Goal: Transaction & Acquisition: Purchase product/service

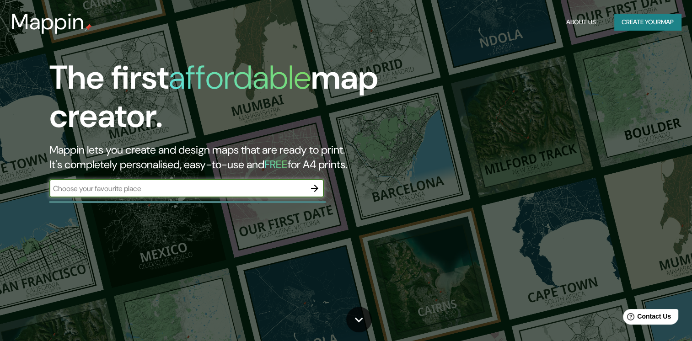
click at [237, 189] on input "text" at bounding box center [177, 189] width 256 height 11
type input "sierra [PERSON_NAME]"
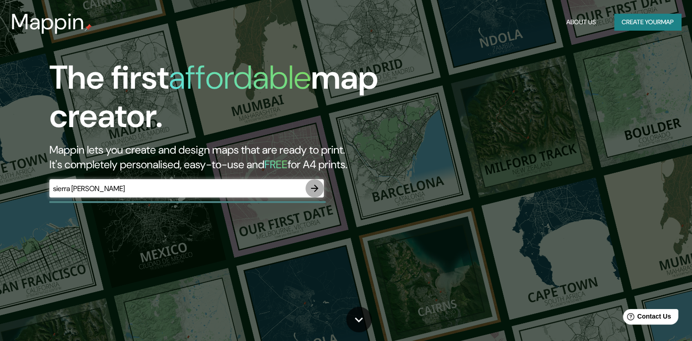
click at [313, 186] on icon "button" at bounding box center [314, 188] width 11 height 11
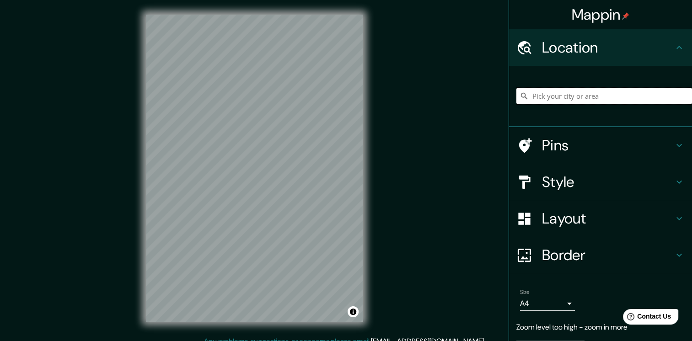
click at [591, 95] on input "Pick your city or area" at bounding box center [605, 96] width 176 height 16
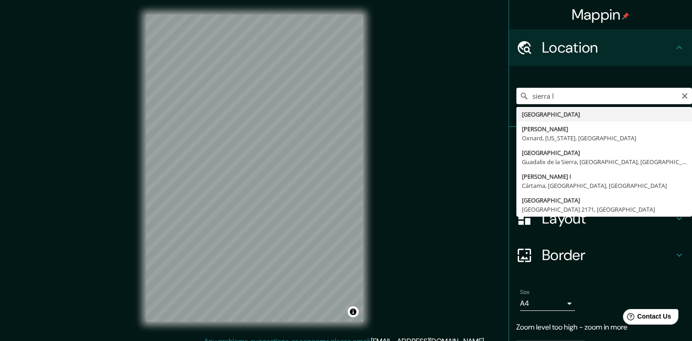
type input "[GEOGRAPHIC_DATA]"
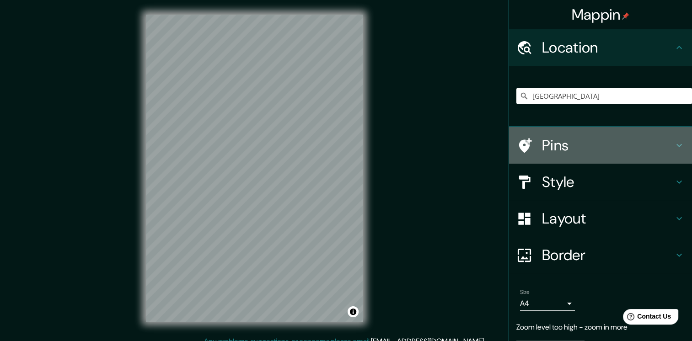
click at [674, 147] on icon at bounding box center [679, 145] width 11 height 11
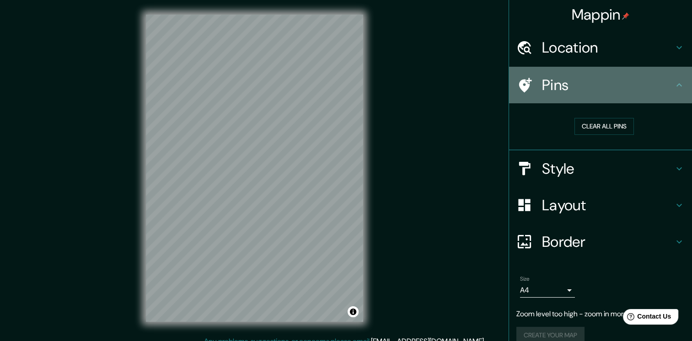
click at [674, 81] on icon at bounding box center [679, 85] width 11 height 11
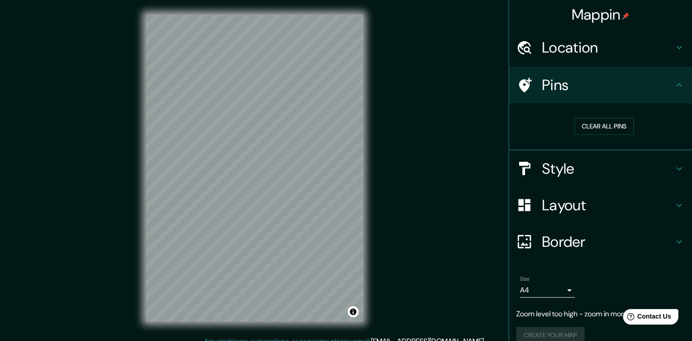
click at [674, 167] on icon at bounding box center [679, 168] width 11 height 11
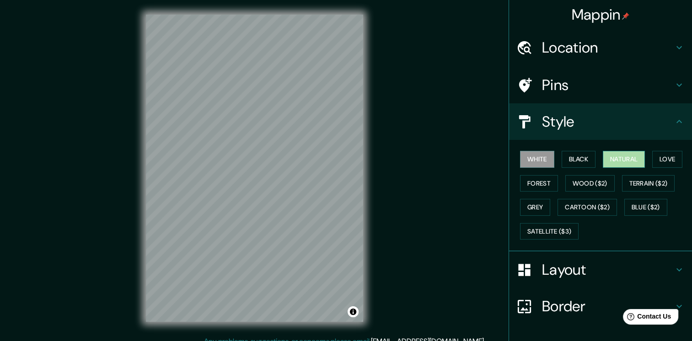
click at [623, 163] on button "Natural" at bounding box center [624, 159] width 42 height 17
click at [577, 157] on button "Black" at bounding box center [579, 159] width 34 height 17
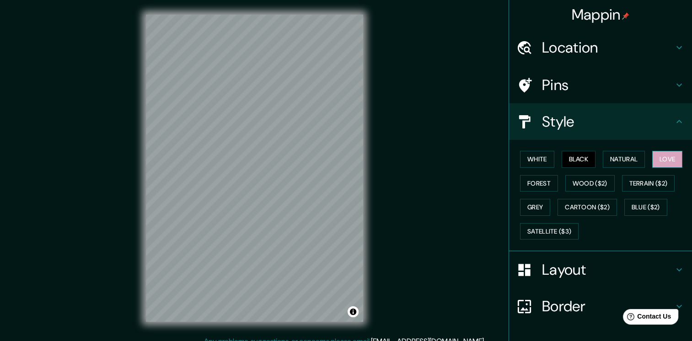
click at [665, 166] on button "Love" at bounding box center [668, 159] width 30 height 17
click at [545, 185] on button "Forest" at bounding box center [539, 183] width 38 height 17
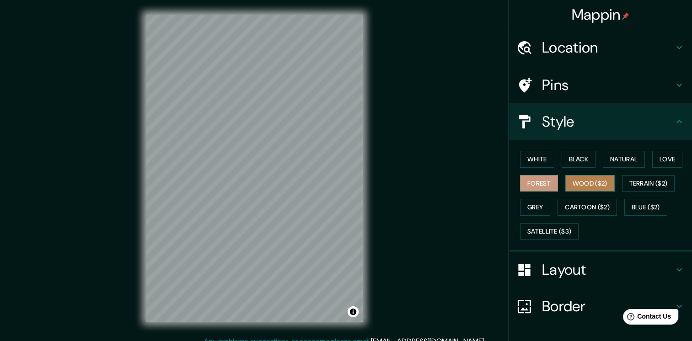
click at [584, 184] on button "Wood ($2)" at bounding box center [590, 183] width 49 height 17
click at [544, 182] on button "Forest" at bounding box center [539, 183] width 38 height 17
click at [635, 186] on button "Terrain ($2)" at bounding box center [648, 183] width 53 height 17
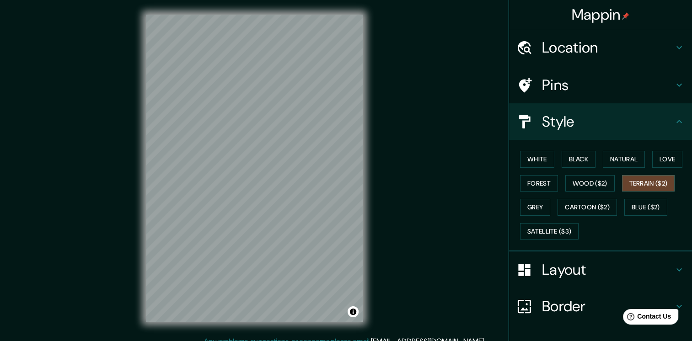
click at [617, 209] on div "White Black Natural Love Forest Wood ($2) Terrain ($2) Grey Cartoon ($2) Blue (…" at bounding box center [605, 195] width 176 height 96
click at [628, 204] on button "Blue ($2)" at bounding box center [646, 207] width 43 height 17
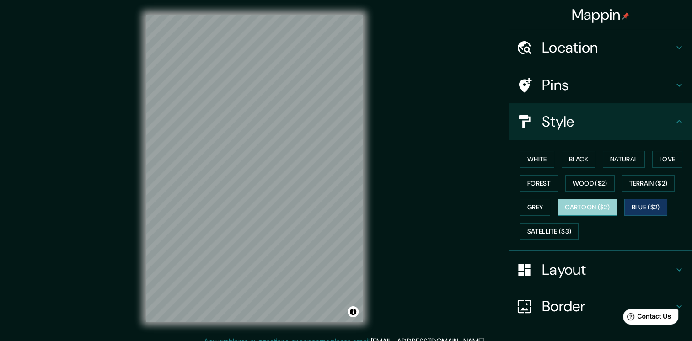
click at [566, 208] on button "Cartoon ($2)" at bounding box center [587, 207] width 59 height 17
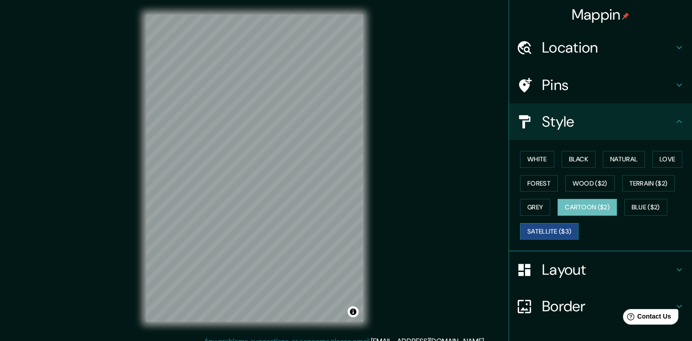
click at [528, 228] on button "Satellite ($3)" at bounding box center [549, 231] width 59 height 17
click at [566, 185] on button "Wood ($2)" at bounding box center [590, 183] width 49 height 17
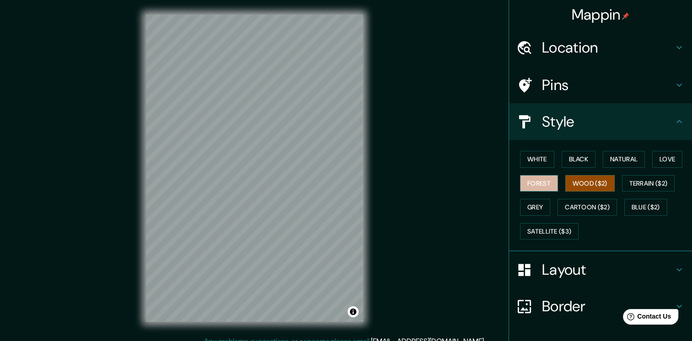
click at [541, 182] on button "Forest" at bounding box center [539, 183] width 38 height 17
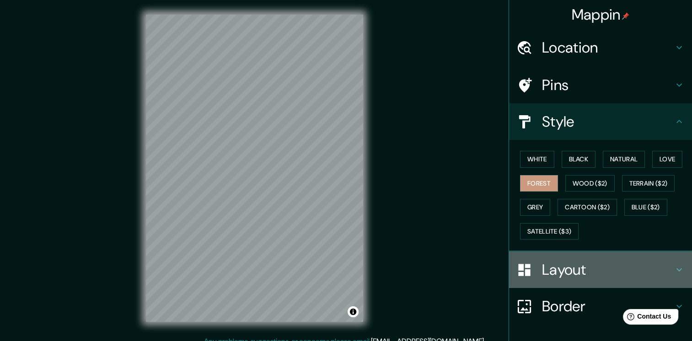
click at [567, 270] on h4 "Layout" at bounding box center [608, 270] width 132 height 18
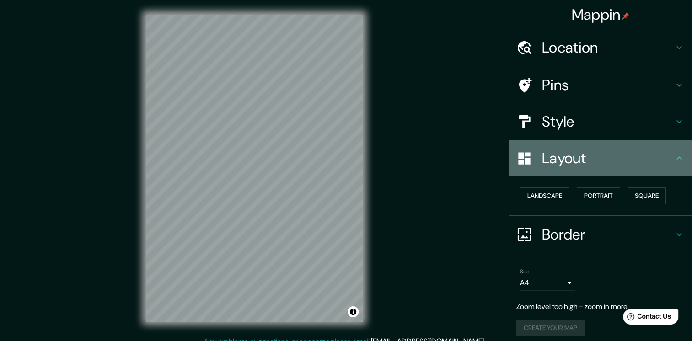
click at [570, 155] on h4 "Layout" at bounding box center [608, 158] width 132 height 18
click at [670, 164] on div "Layout" at bounding box center [600, 158] width 183 height 37
click at [674, 159] on icon at bounding box center [679, 158] width 11 height 11
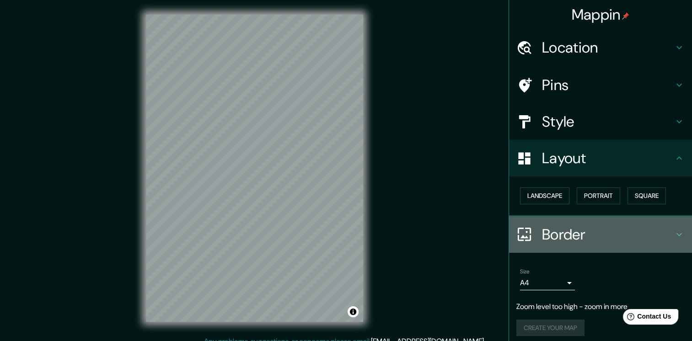
click at [645, 232] on h4 "Border" at bounding box center [608, 235] width 132 height 18
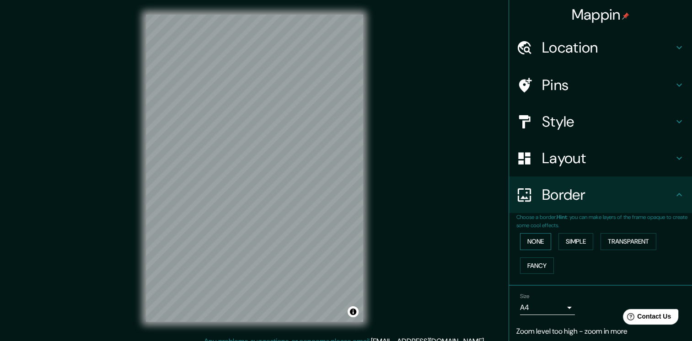
click at [533, 245] on button "None" at bounding box center [535, 241] width 31 height 17
click at [567, 238] on button "Simple" at bounding box center [576, 241] width 35 height 17
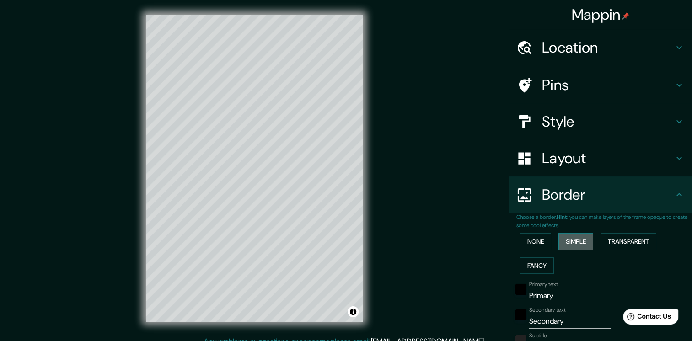
click at [584, 241] on button "Simple" at bounding box center [576, 241] width 35 height 17
click at [622, 242] on button "Transparent" at bounding box center [629, 241] width 56 height 17
click at [525, 269] on button "Fancy" at bounding box center [537, 266] width 34 height 17
click at [620, 245] on button "Transparent" at bounding box center [629, 241] width 56 height 17
click at [569, 283] on div "Primary text Primary" at bounding box center [571, 292] width 82 height 22
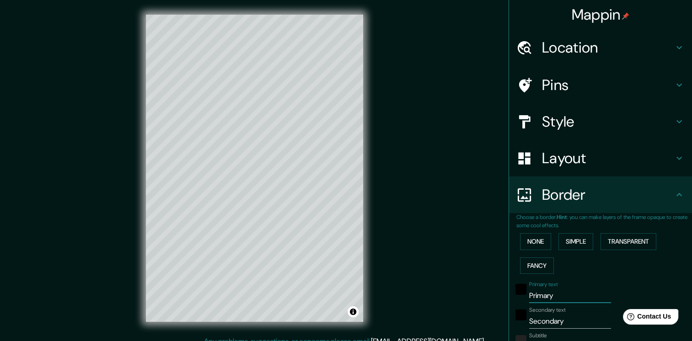
click at [562, 289] on input "Primary" at bounding box center [571, 296] width 82 height 15
type input "P"
type input "sierra [PERSON_NAME]"
click at [562, 316] on input "Secondary" at bounding box center [571, 321] width 82 height 15
click at [351, 317] on button "Toggle attribution" at bounding box center [353, 312] width 11 height 11
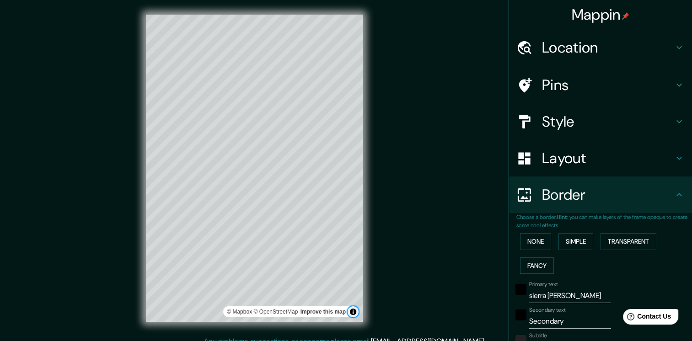
click at [351, 317] on button "Toggle attribution" at bounding box center [353, 312] width 11 height 11
click at [351, 316] on button "Toggle attribution" at bounding box center [353, 312] width 11 height 11
click at [324, 310] on link "Improve this map" at bounding box center [323, 312] width 45 height 6
